Goal: Connect with others: Connect with others

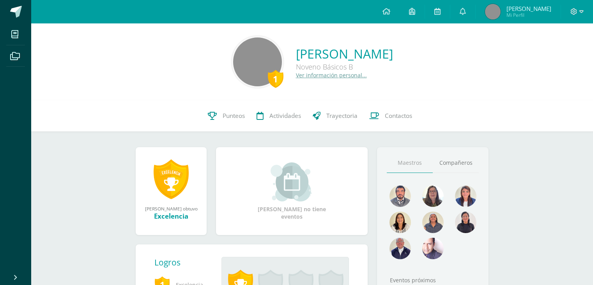
scroll to position [60, 0]
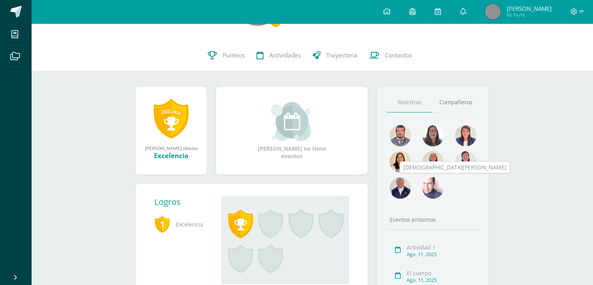
click at [435, 197] on img at bounding box center [433, 187] width 21 height 21
click at [437, 138] on img at bounding box center [433, 135] width 21 height 21
click at [474, 137] on img at bounding box center [465, 135] width 21 height 21
click at [400, 192] on img at bounding box center [400, 187] width 21 height 21
click at [396, 166] on img at bounding box center [400, 161] width 21 height 21
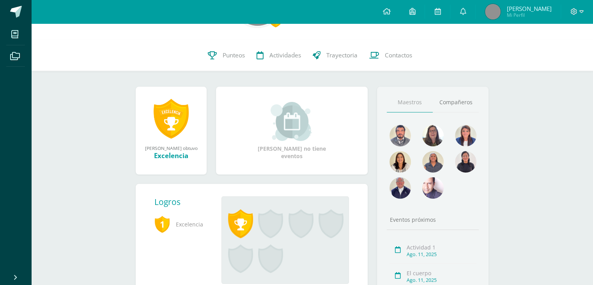
click at [428, 167] on img at bounding box center [433, 161] width 21 height 21
click at [465, 166] on img at bounding box center [465, 161] width 21 height 21
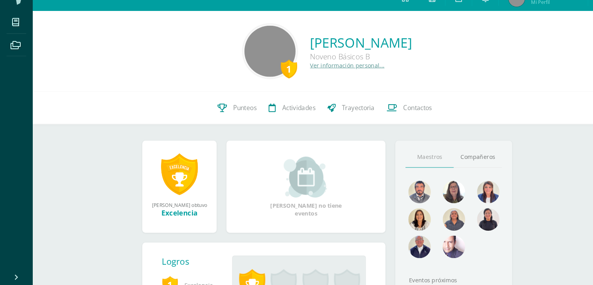
scroll to position [0, 0]
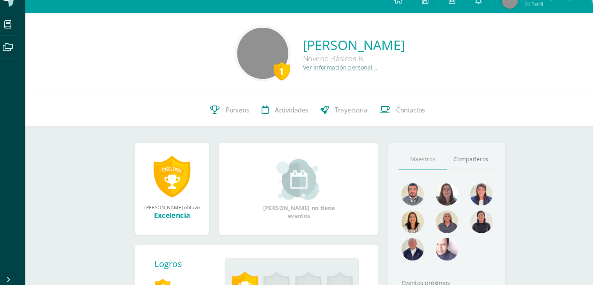
drag, startPoint x: 572, startPoint y: 121, endPoint x: 572, endPoint y: 163, distance: 42.1
click at [572, 163] on div "1 Luis Emiliano Cruz Hernández Noveno Básicos B Ver información personal... 1 L…" at bounding box center [312, 232] width 562 height 418
click at [556, 173] on div "1 Luis Emiliano Cruz Hernández Noveno Básicos B Ver información personal... 1 L…" at bounding box center [312, 232] width 562 height 418
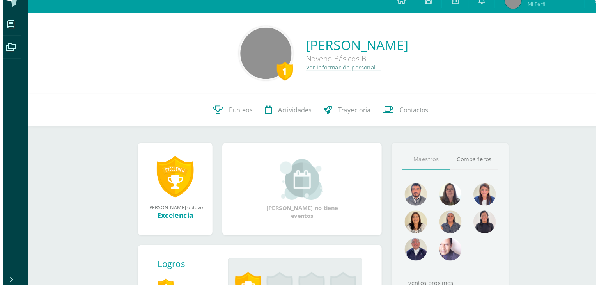
scroll to position [72, 0]
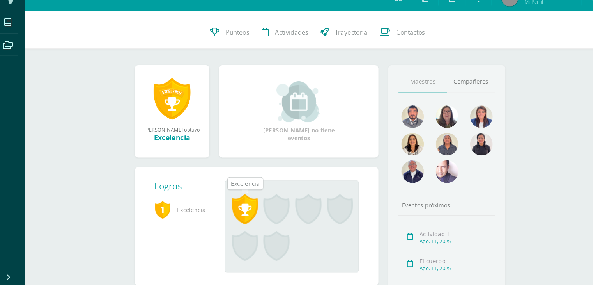
click at [248, 211] on span at bounding box center [240, 212] width 25 height 29
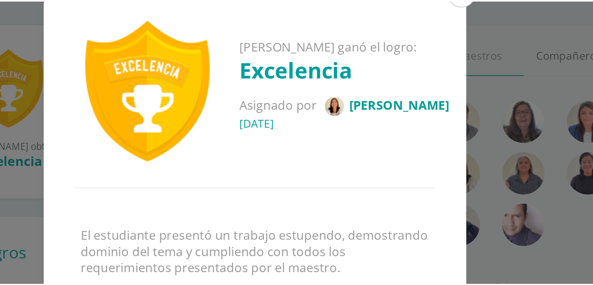
scroll to position [71, 0]
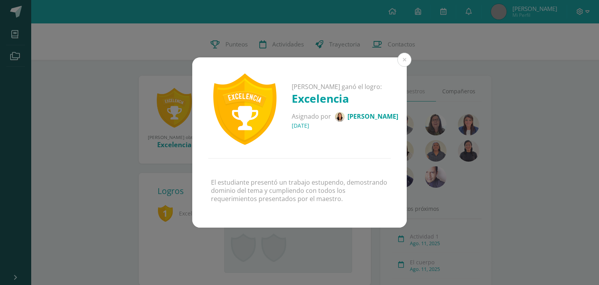
click at [398, 66] on div "Luis Emiliano ganó el logro: Excelencia Asignado por Carmen Melgar 24 de Enero …" at bounding box center [299, 107] width 215 height 101
click at [408, 60] on button at bounding box center [405, 60] width 14 height 14
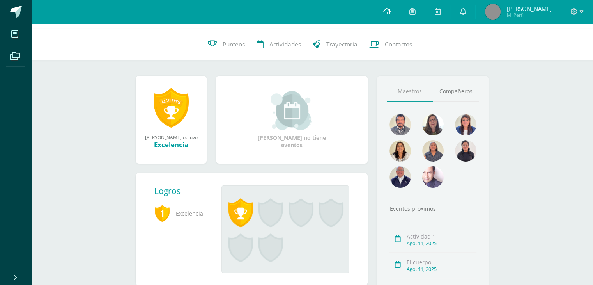
click at [400, 16] on link at bounding box center [386, 11] width 27 height 23
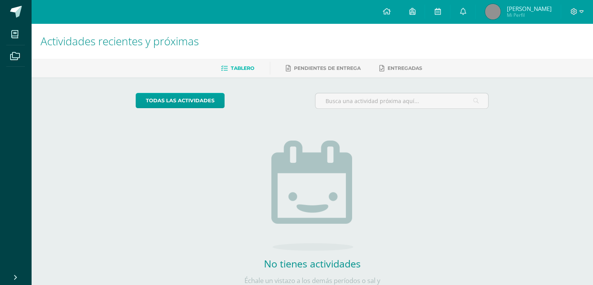
click at [400, 16] on link at bounding box center [386, 11] width 27 height 23
click at [398, 28] on h1 "Actividades recientes y próximas" at bounding box center [313, 41] width 544 height 36
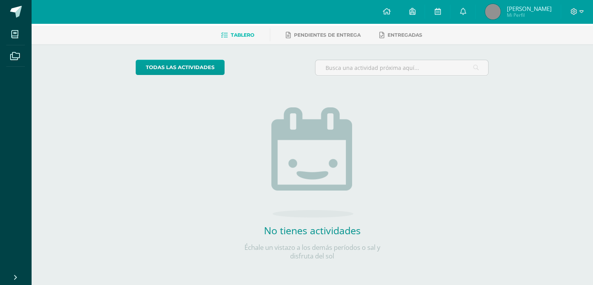
click at [547, 177] on div "Actividades recientes y próximas Tablero Pendientes de entrega Entregadas todas…" at bounding box center [312, 137] width 562 height 295
click at [148, 264] on div "todas las Actividades No tienes actividades Échale un vistazo a los demás perío…" at bounding box center [312, 164] width 384 height 241
